Goal: Information Seeking & Learning: Learn about a topic

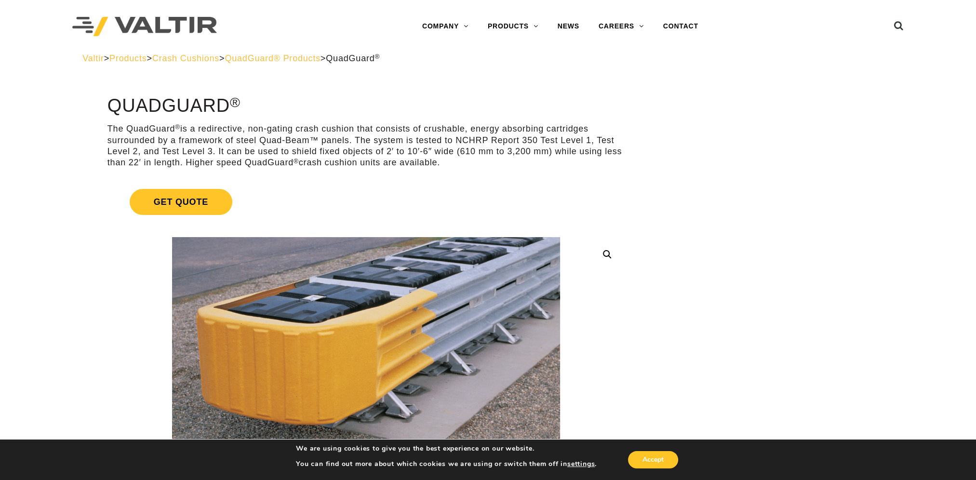
click at [219, 58] on span "Crash Cushions" at bounding box center [185, 59] width 67 height 10
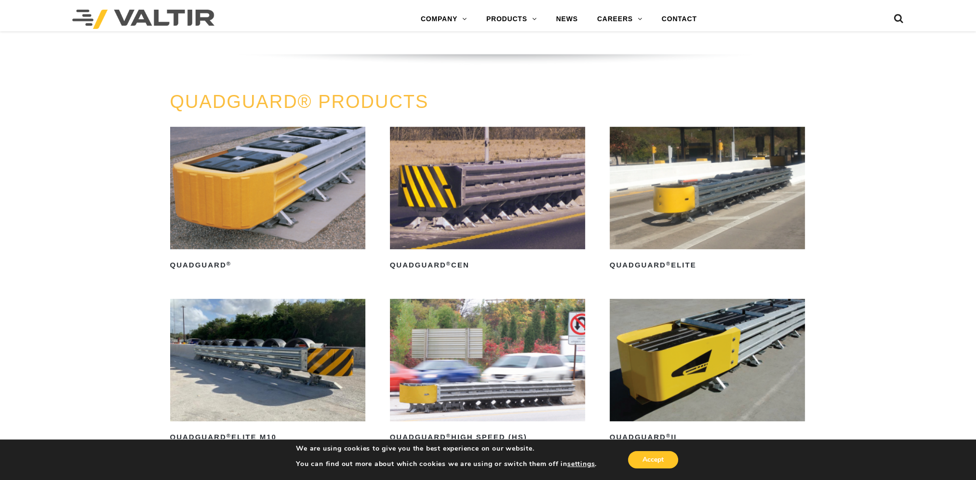
scroll to position [627, 0]
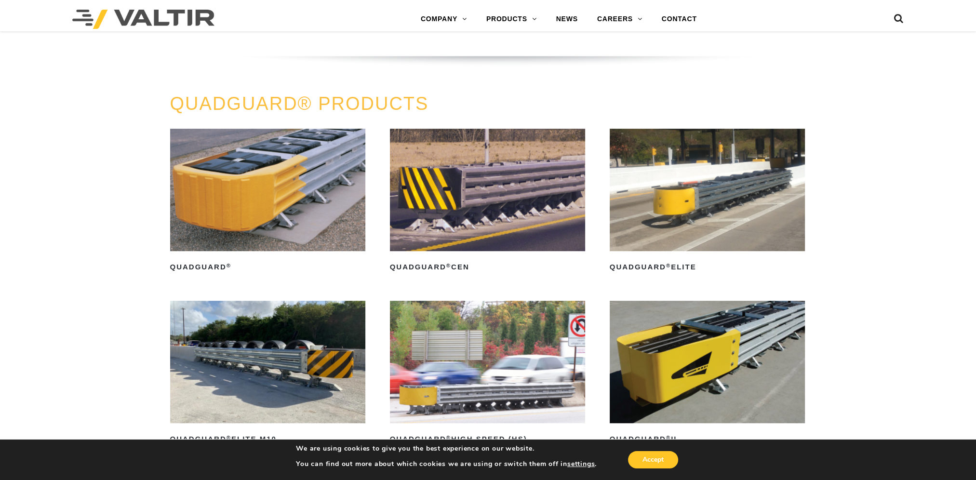
click at [700, 212] on img at bounding box center [708, 190] width 196 height 122
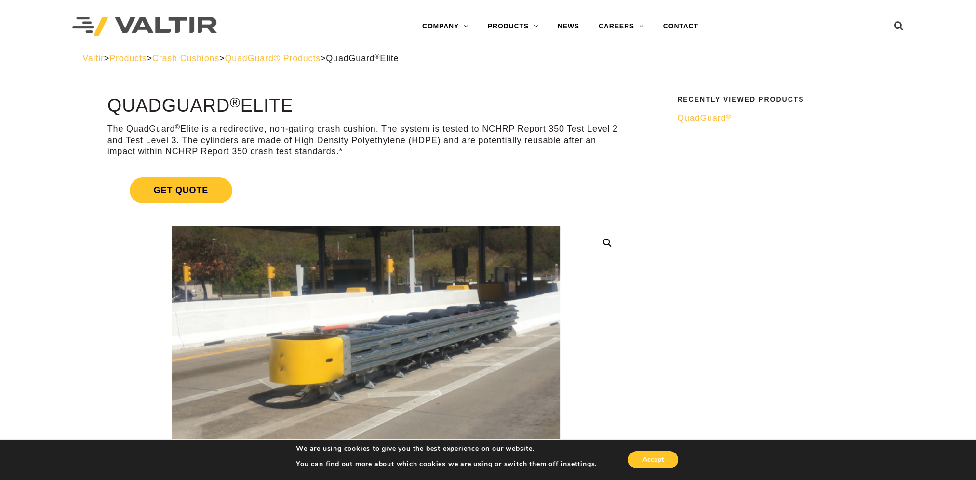
drag, startPoint x: 313, startPoint y: 57, endPoint x: 321, endPoint y: 60, distance: 8.2
click at [313, 57] on span "QuadGuard® Products" at bounding box center [273, 59] width 96 height 10
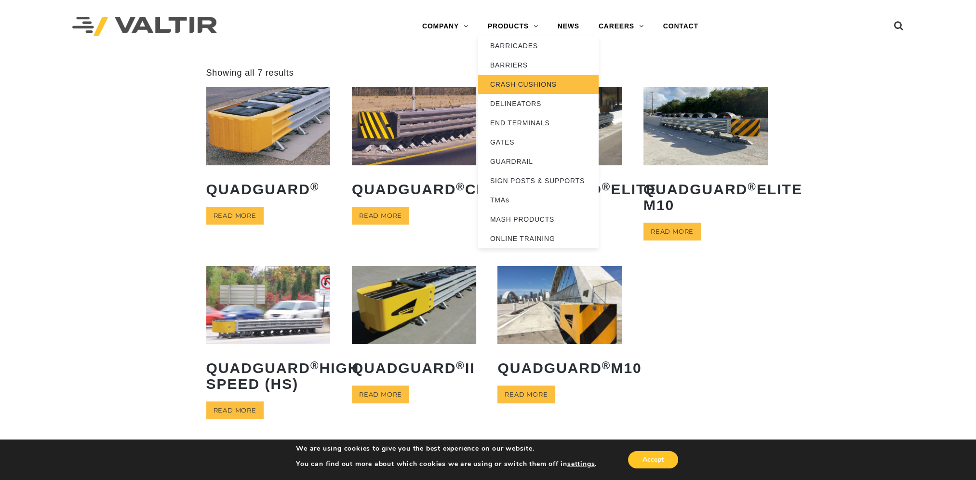
click at [523, 81] on link "CRASH CUSHIONS" at bounding box center [538, 84] width 121 height 19
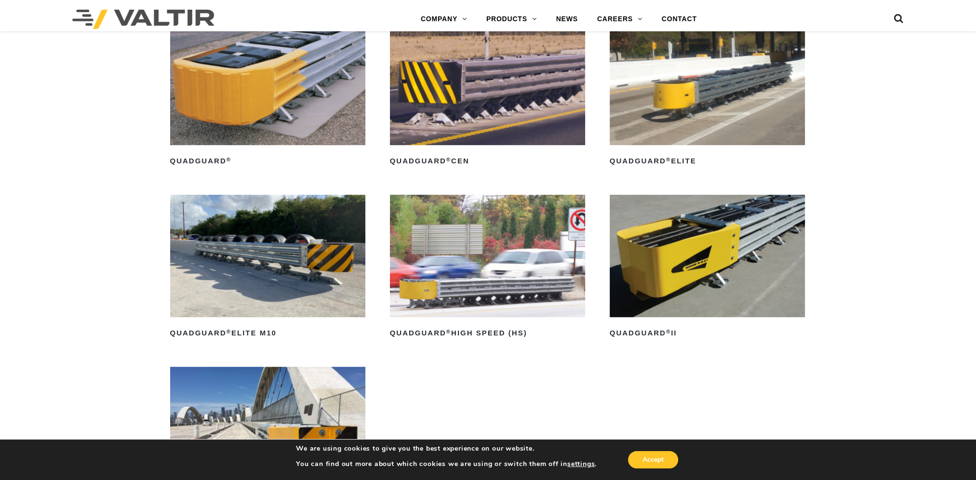
scroll to position [723, 0]
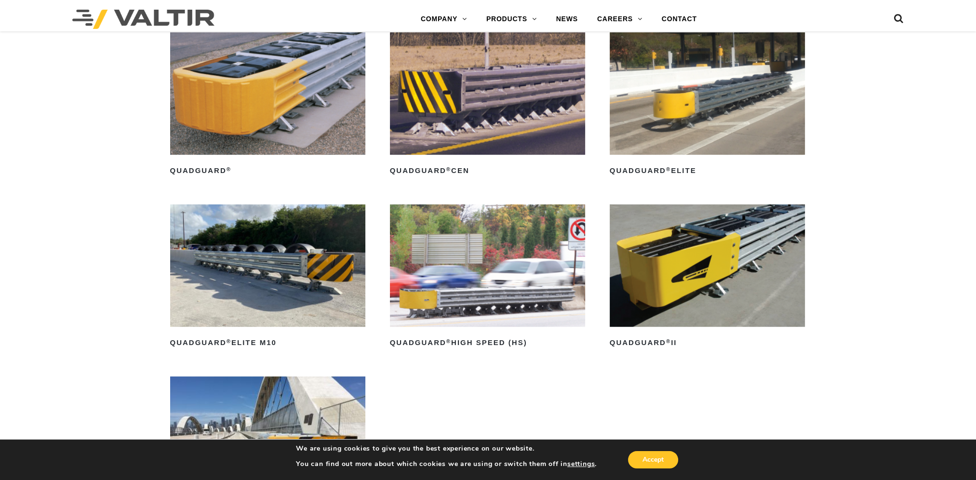
click at [309, 255] on img at bounding box center [268, 265] width 196 height 122
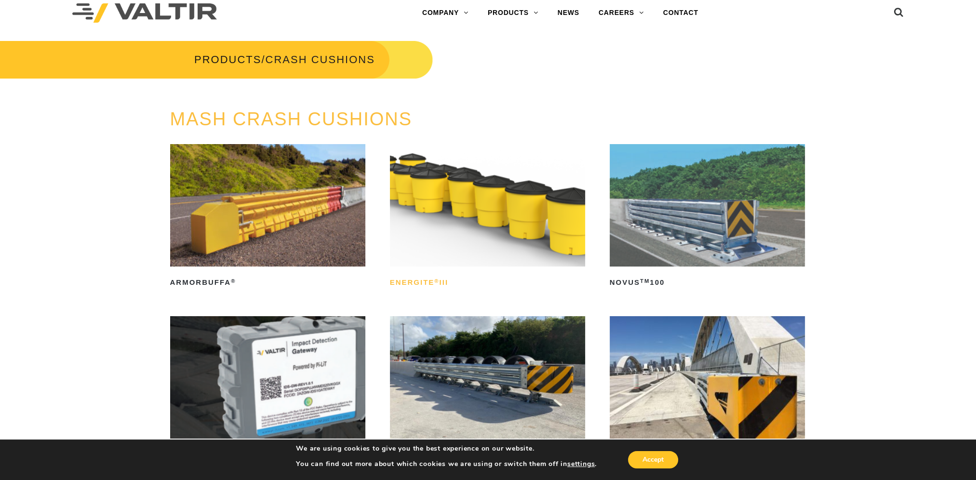
scroll to position [0, 0]
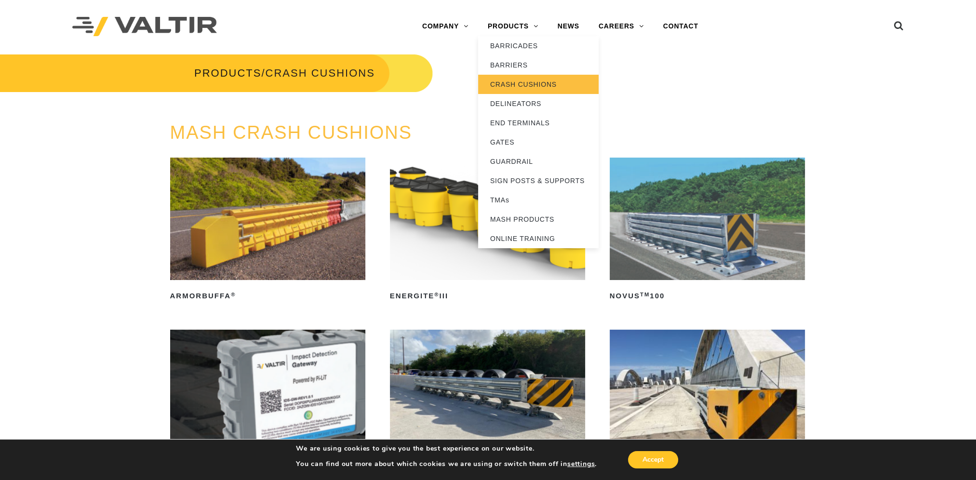
click at [542, 82] on link "CRASH CUSHIONS" at bounding box center [538, 84] width 121 height 19
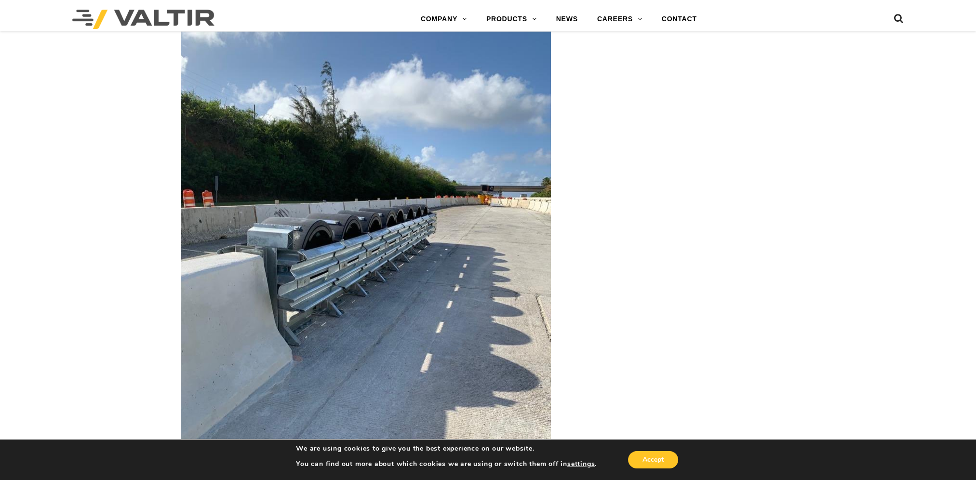
scroll to position [3326, 0]
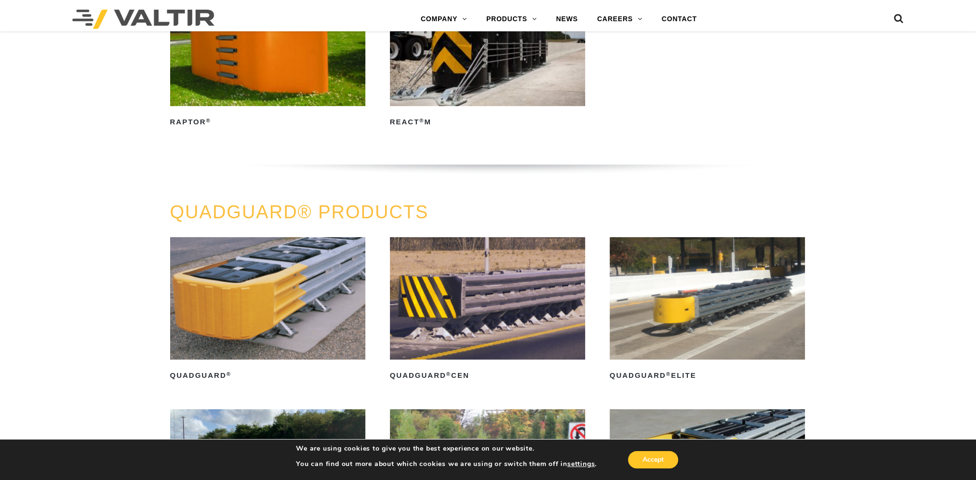
scroll to position [578, 0]
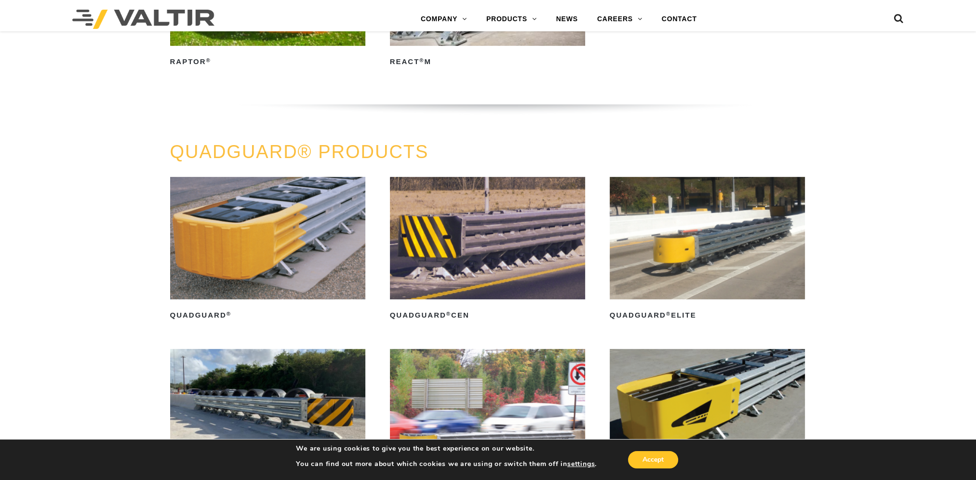
click at [471, 219] on img at bounding box center [488, 238] width 196 height 122
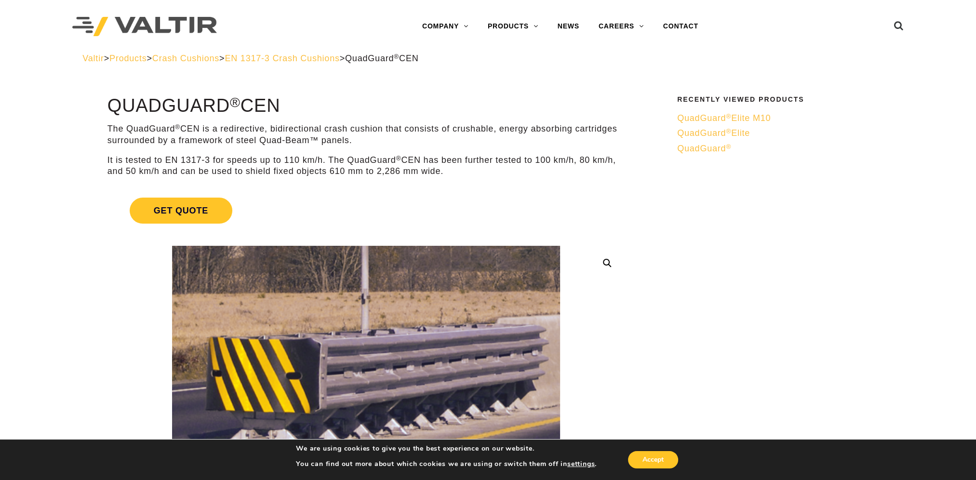
click at [211, 55] on span "Crash Cushions" at bounding box center [185, 59] width 67 height 10
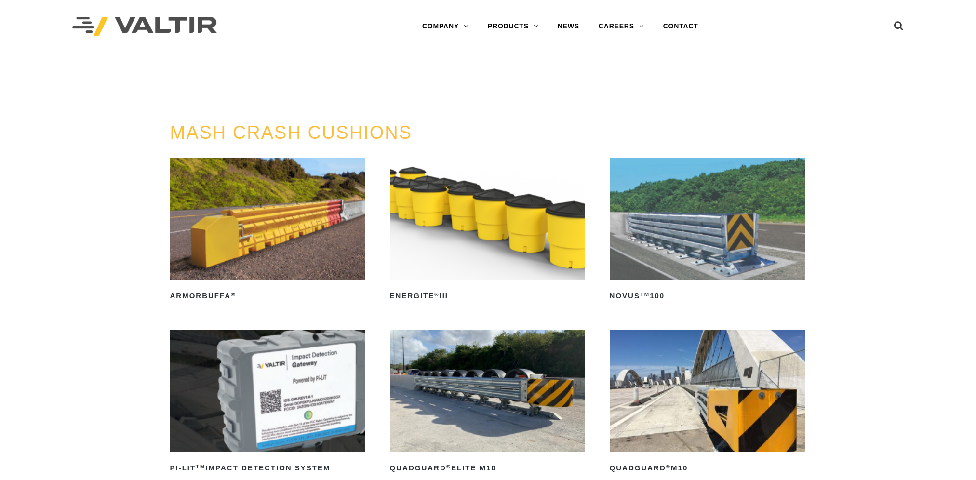
click at [136, 60] on h3 "PRODUCTS / CRASH CUSHIONS" at bounding box center [216, 73] width 433 height 40
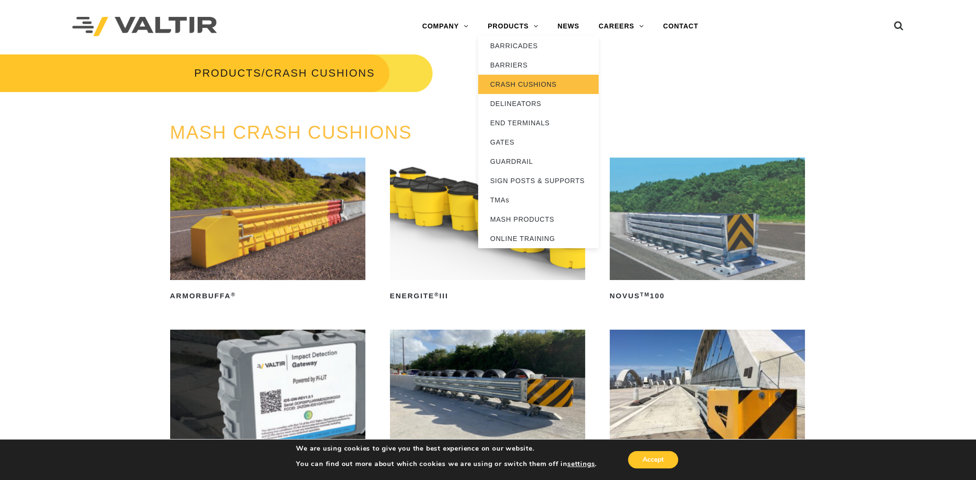
click at [528, 82] on link "CRASH CUSHIONS" at bounding box center [538, 84] width 121 height 19
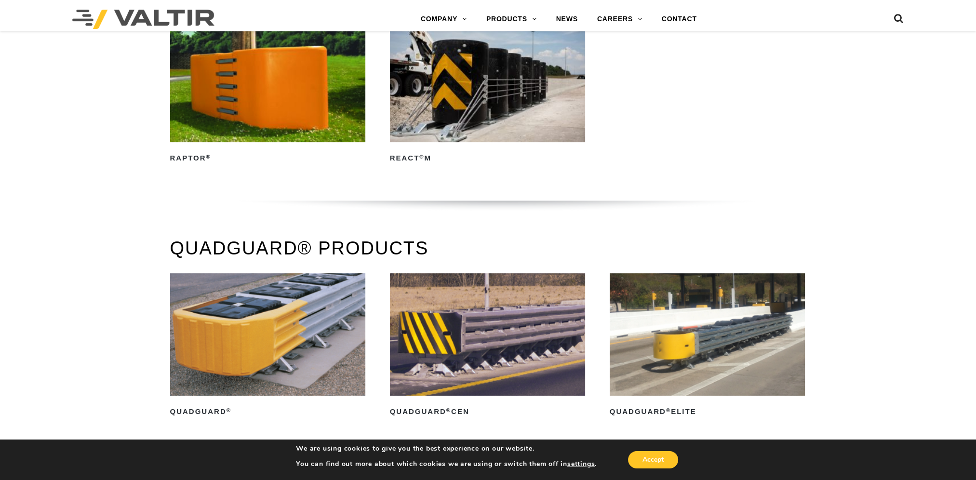
scroll to position [627, 0]
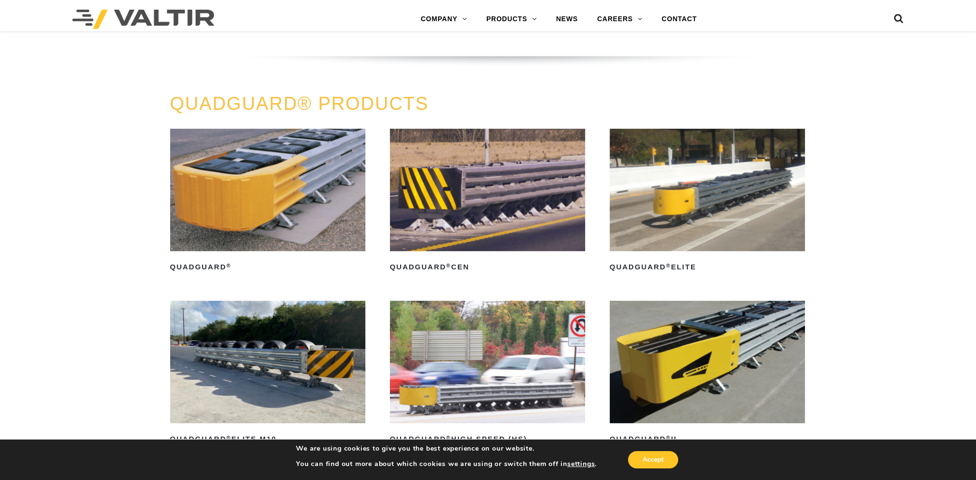
click at [705, 177] on img at bounding box center [708, 190] width 196 height 122
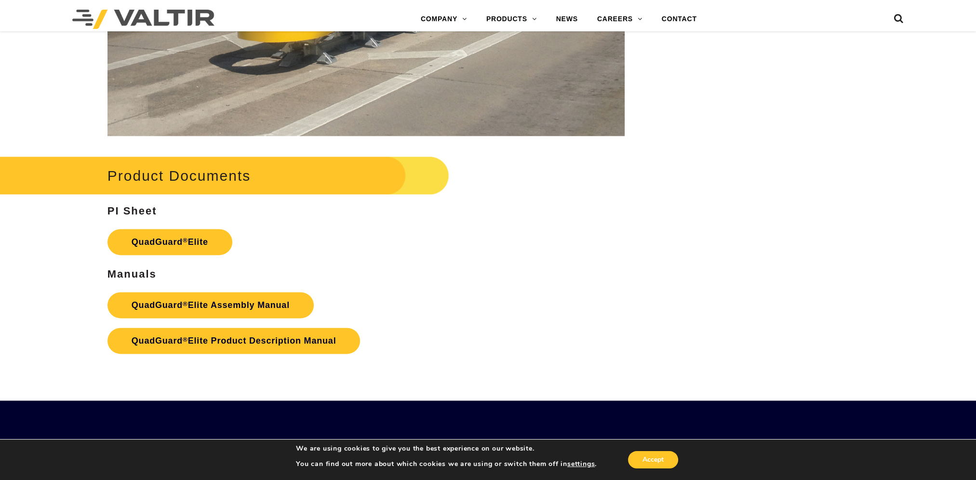
scroll to position [1639, 0]
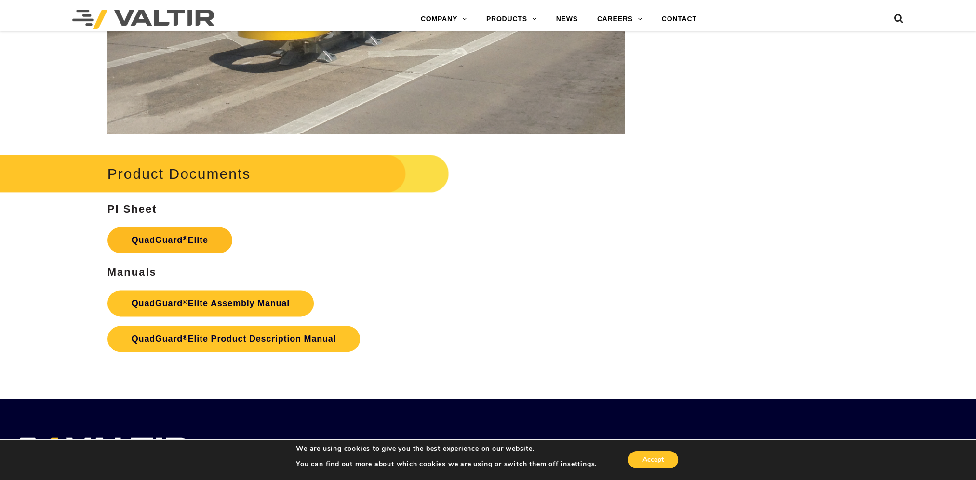
click at [179, 237] on link "QuadGuard ® Elite" at bounding box center [170, 240] width 125 height 26
click at [319, 336] on link "QuadGuard ® Elite Product Description Manual" at bounding box center [234, 339] width 253 height 26
